Goal: Task Accomplishment & Management: Complete application form

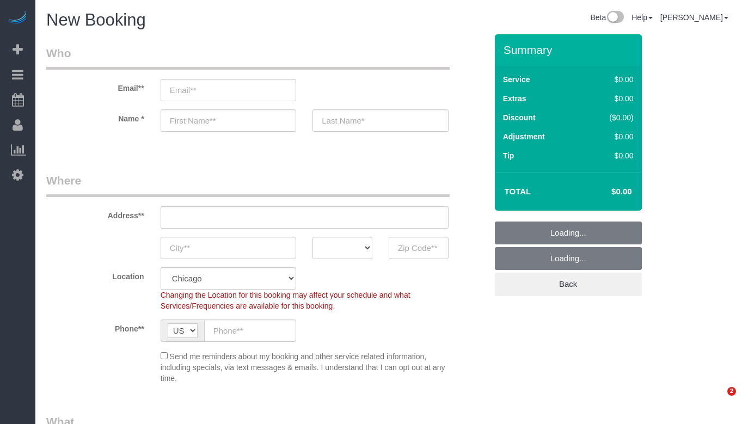
select select "512"
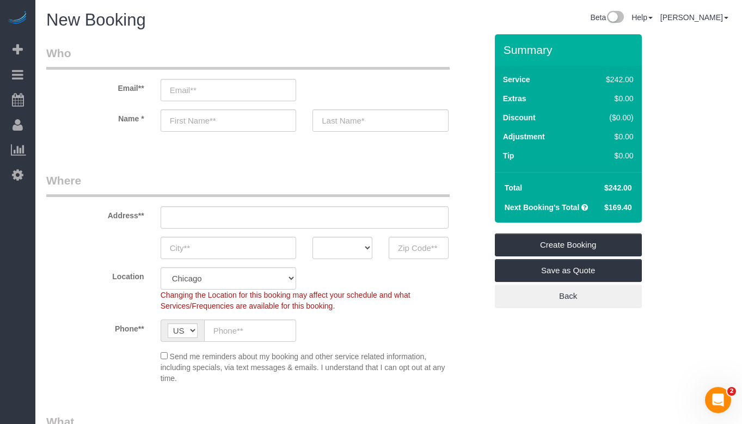
click at [356, 29] on h1 "New Booking" at bounding box center [213, 20] width 334 height 19
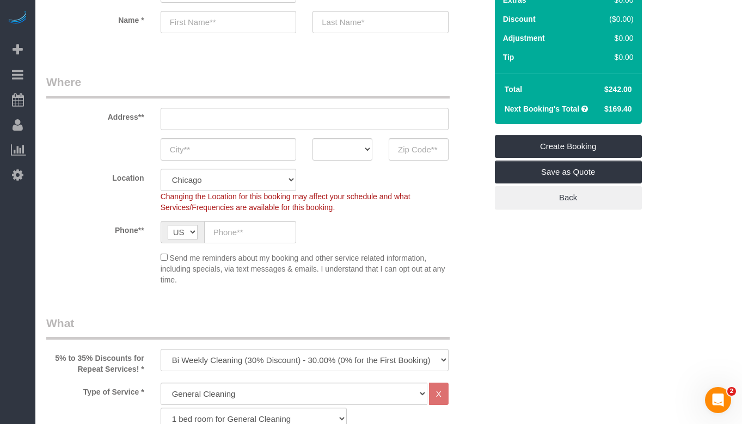
scroll to position [109, 0]
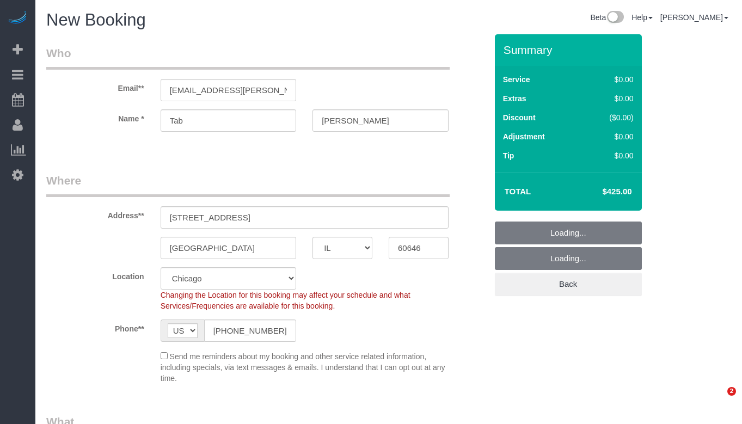
select select "IL"
select select "512"
select select "4"
select select "1"
select select "4"
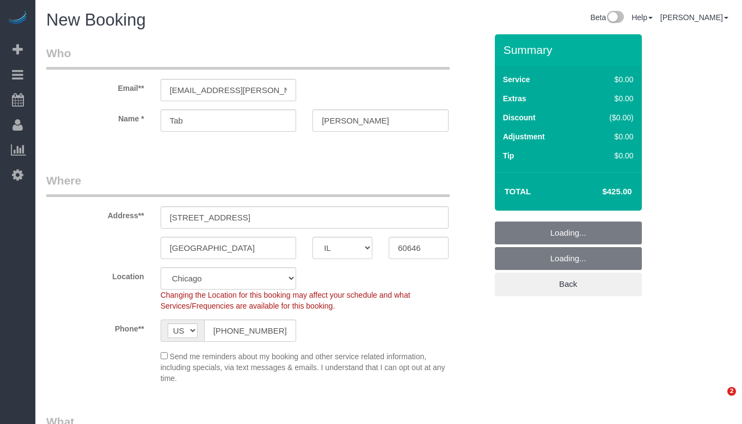
select select "number:1"
select select "number:66"
select select "number:139"
select select "number:104"
select select "object:1340"
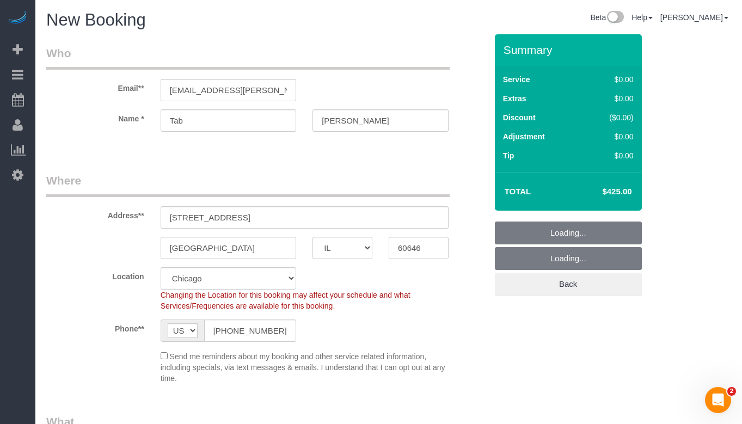
select select "4"
select select "1"
select select "4"
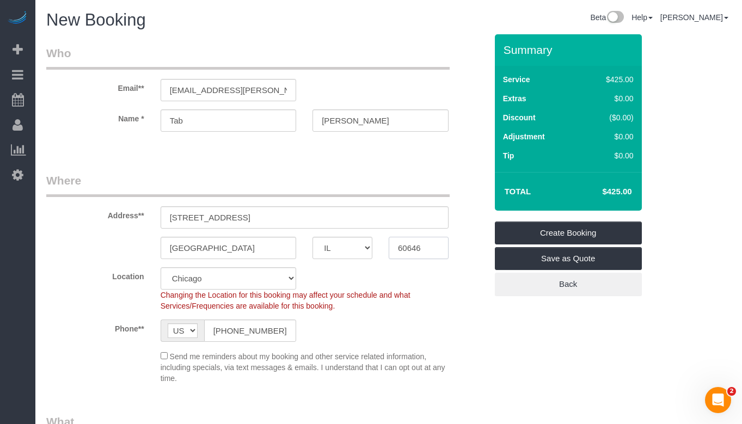
click at [420, 254] on input "60646" at bounding box center [419, 248] width 60 height 22
click at [431, 312] on sui-booking-location "Location [GEOGRAPHIC_DATA] [GEOGRAPHIC_DATA] Skokie Northwest Western Changing …" at bounding box center [266, 325] width 440 height 116
click at [249, 224] on input "[STREET_ADDRESS]" at bounding box center [305, 217] width 288 height 22
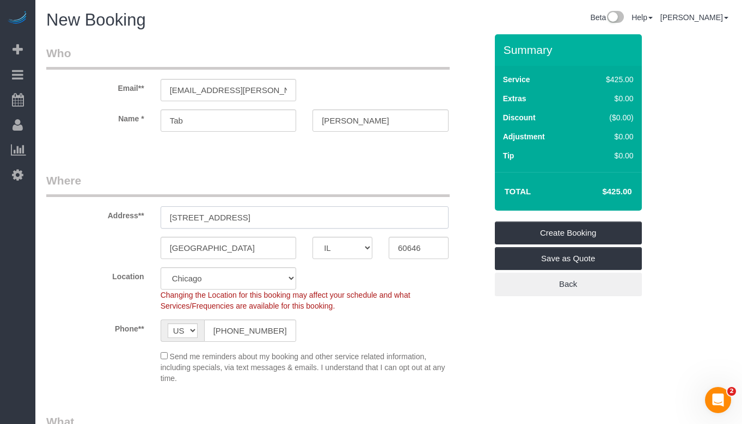
click at [249, 224] on input "[STREET_ADDRESS]" at bounding box center [305, 217] width 288 height 22
click at [322, 179] on legend "Where" at bounding box center [247, 184] width 403 height 24
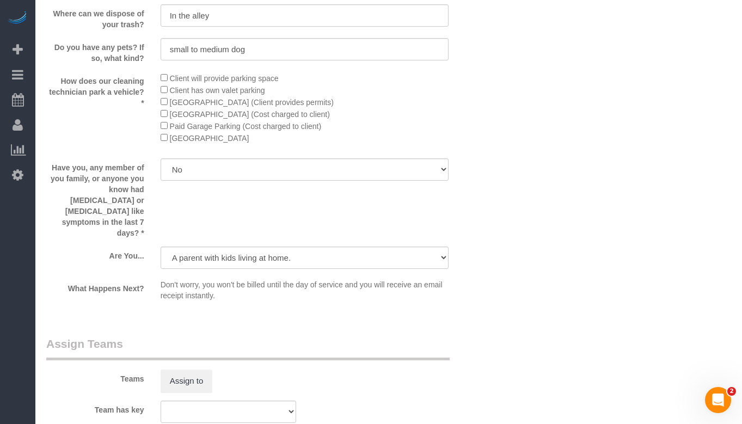
scroll to position [2013, 0]
